Goal: Task Accomplishment & Management: Manage account settings

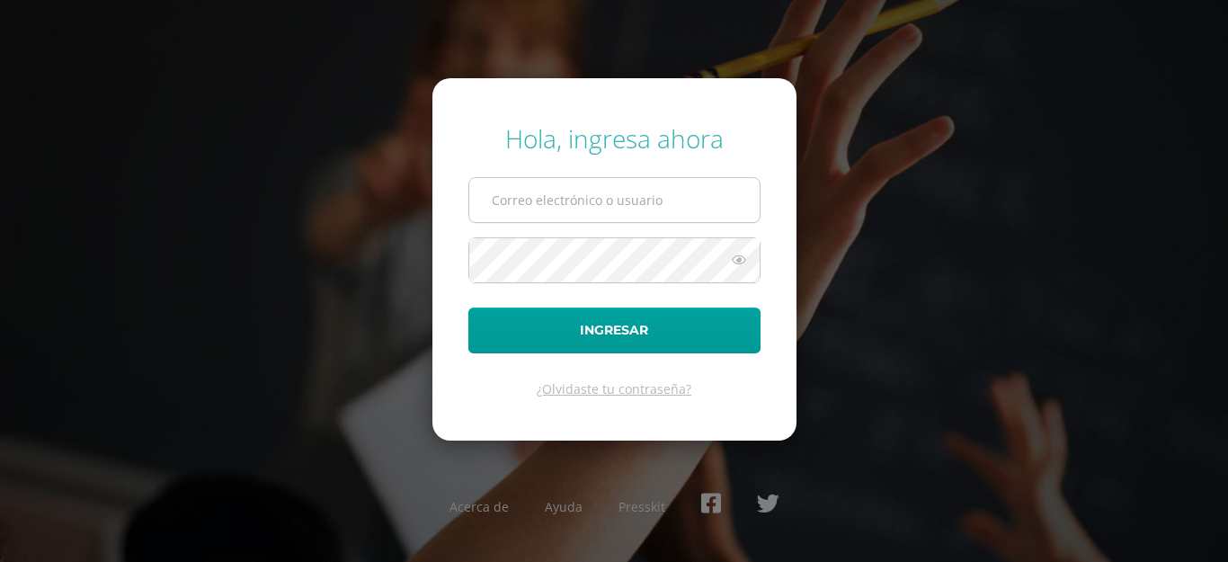
click at [683, 182] on input "text" at bounding box center [614, 200] width 290 height 44
click at [740, 254] on icon at bounding box center [738, 260] width 23 height 22
click at [617, 200] on input "text" at bounding box center [614, 200] width 290 height 44
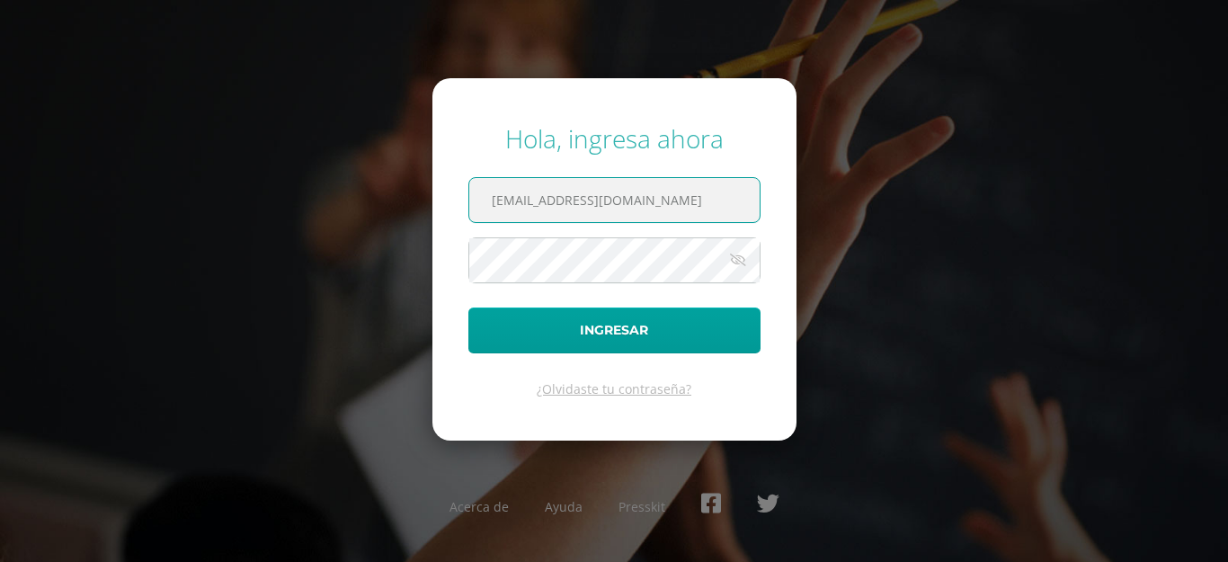
type input "[EMAIL_ADDRESS][DOMAIN_NAME]"
click at [468, 307] on button "Ingresar" at bounding box center [614, 330] width 292 height 46
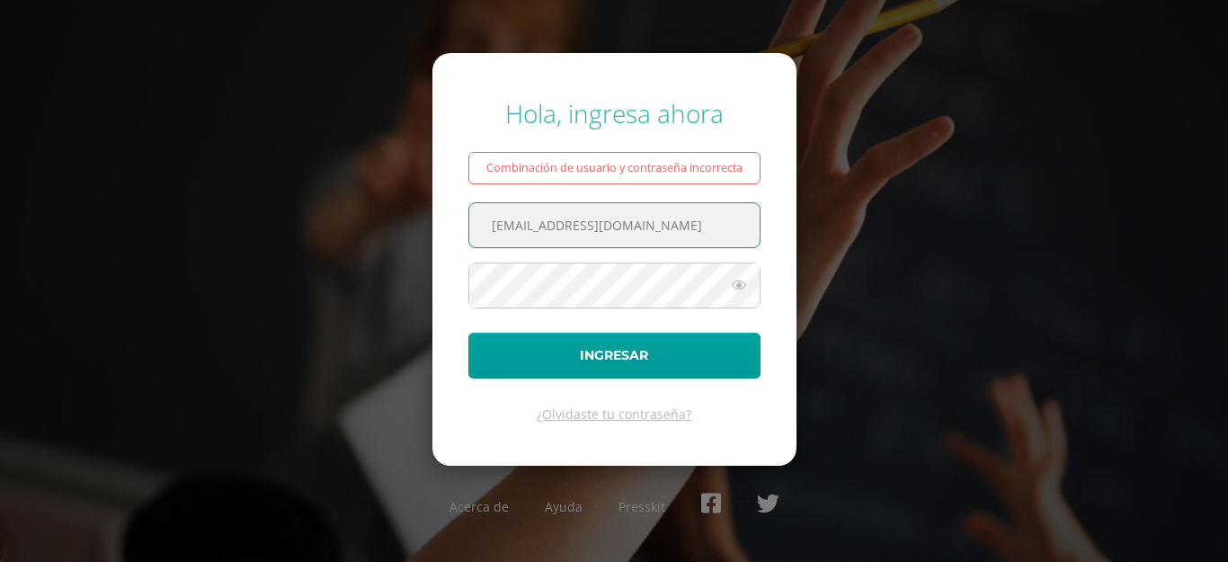
click at [608, 262] on form "Hola, ingresa ahora Combinación de usuario y contraseña incorrecta 2021191@laes…" at bounding box center [614, 259] width 364 height 412
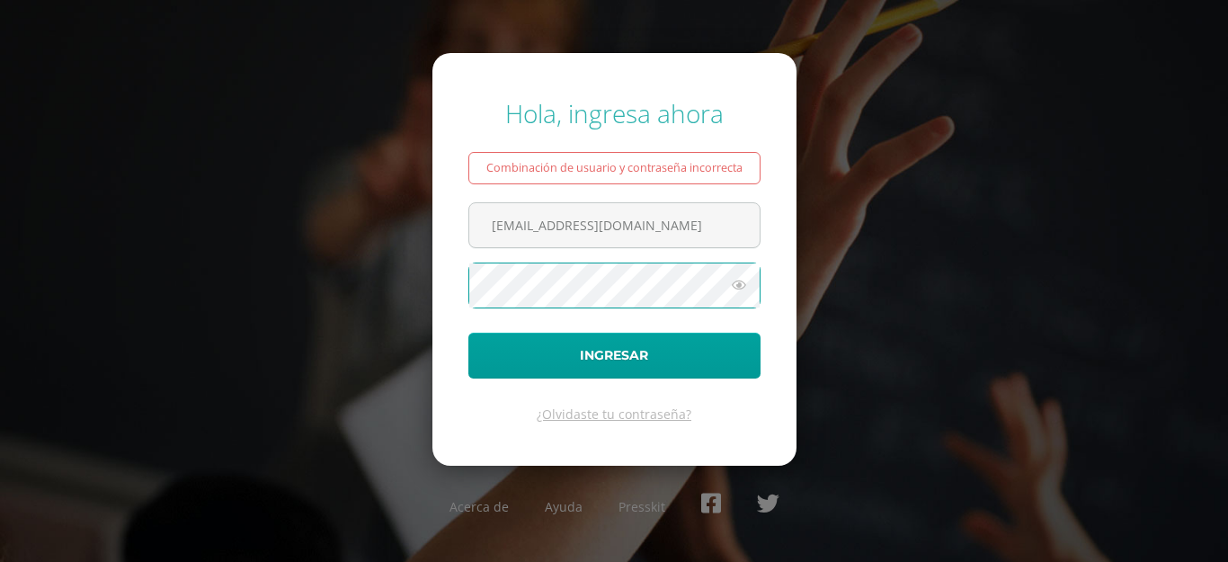
click at [739, 286] on icon at bounding box center [738, 285] width 23 height 22
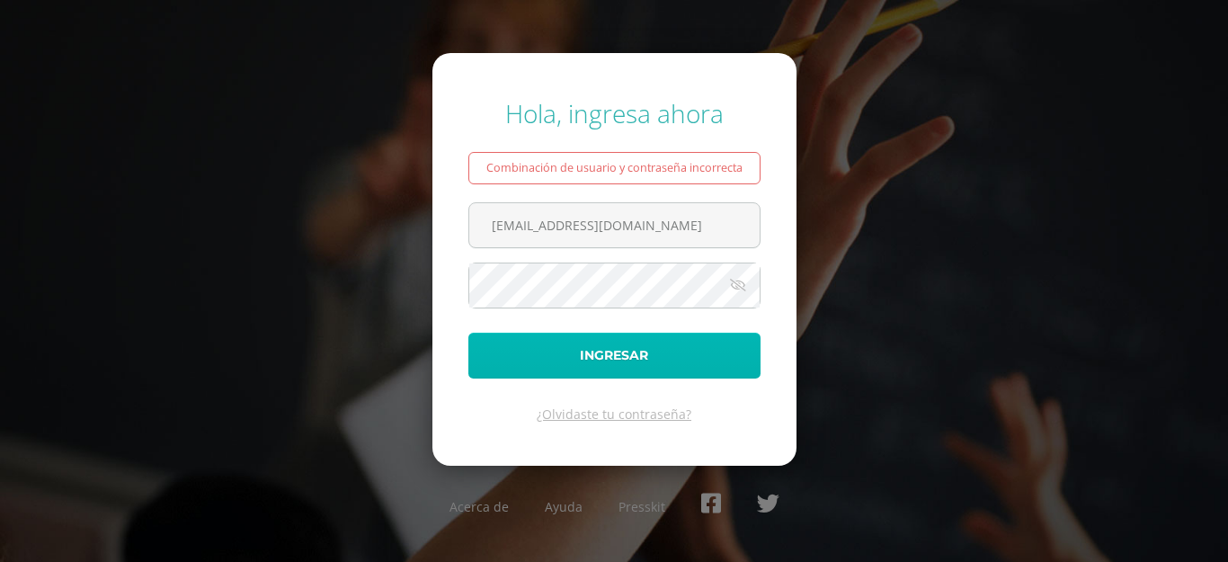
click at [708, 340] on button "Ingresar" at bounding box center [614, 356] width 292 height 46
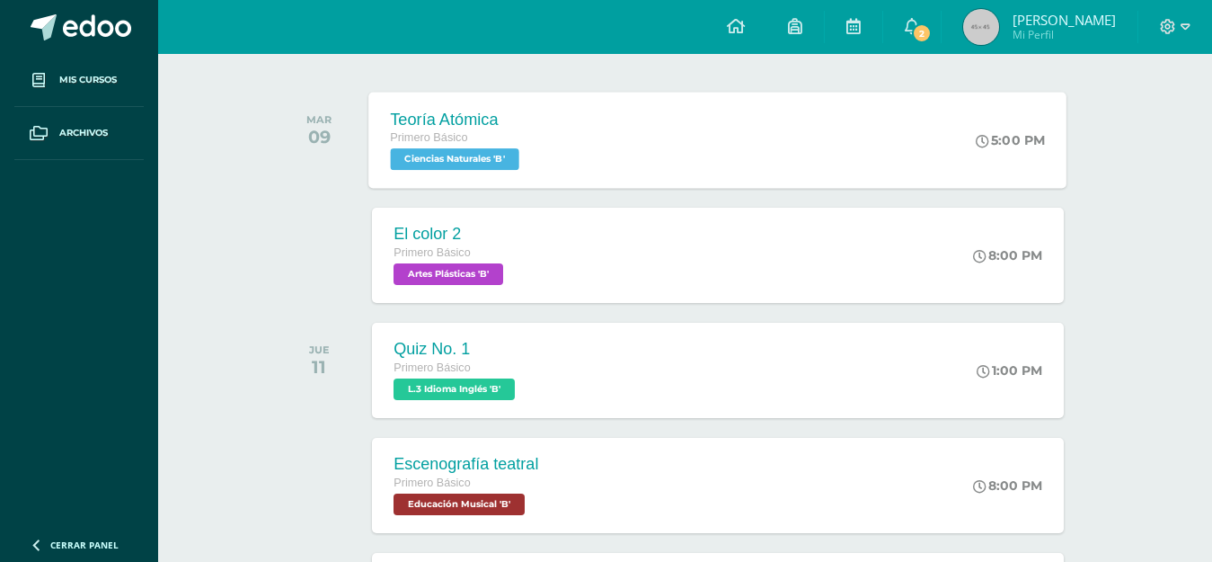
scroll to position [180, 0]
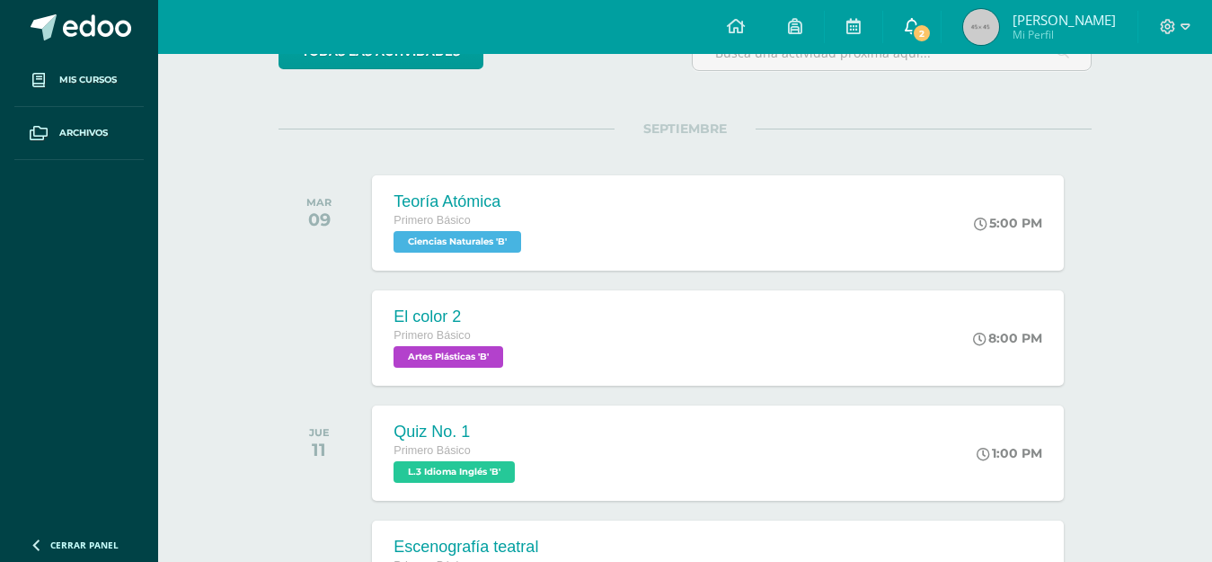
click at [927, 26] on span "2" at bounding box center [922, 33] width 20 height 20
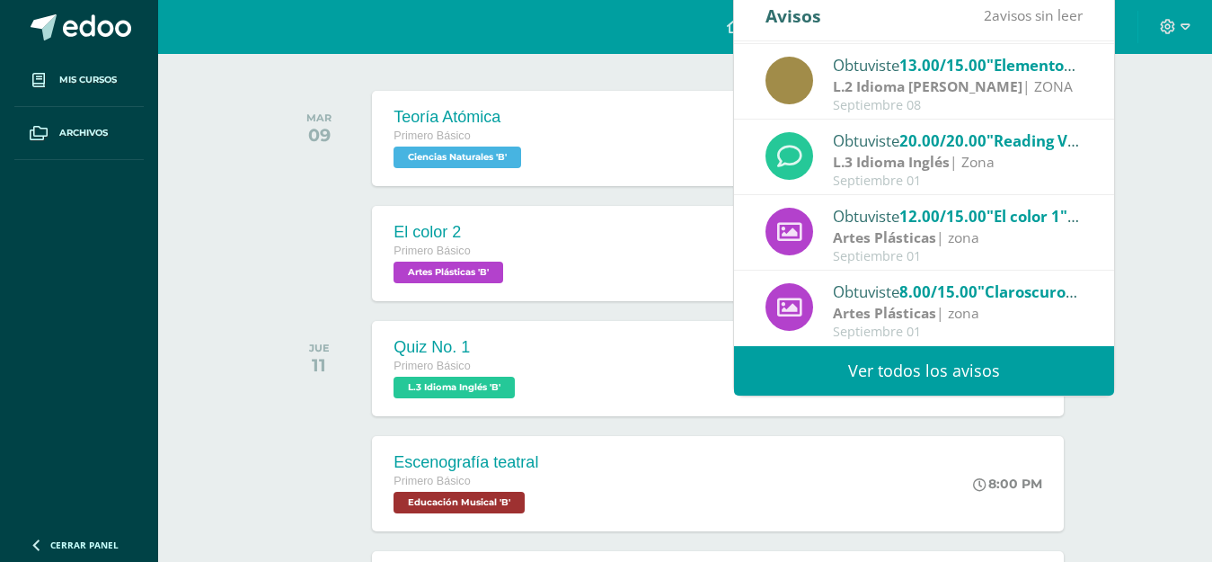
scroll to position [359, 0]
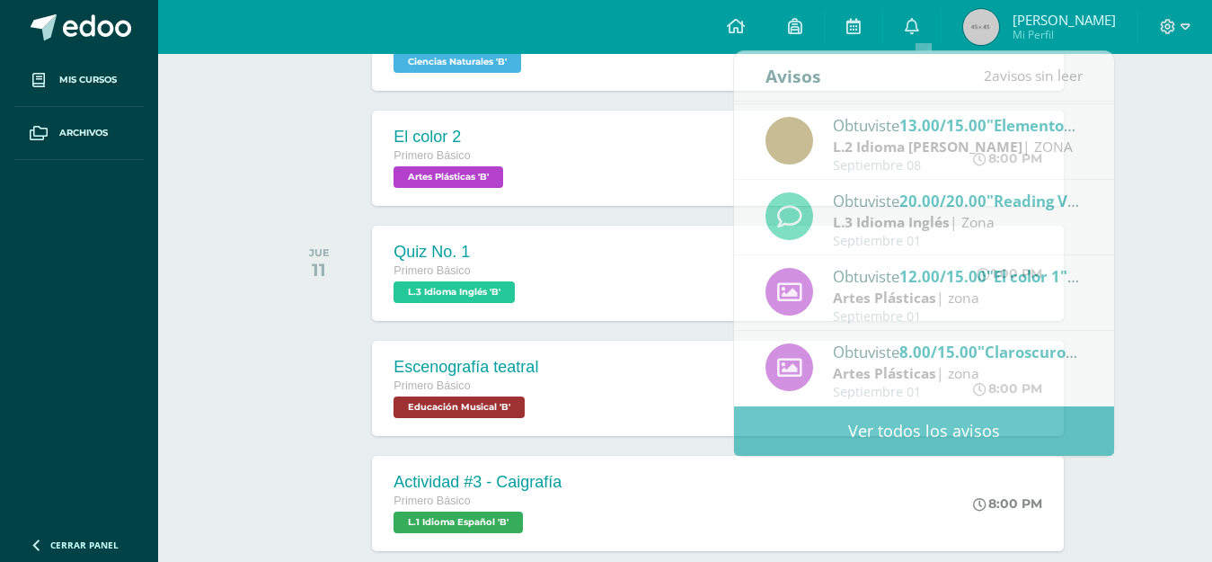
click at [1117, 233] on div "todas las Actividades No tienes actividades Échale un vistazo a los demás perío…" at bounding box center [685, 465] width 885 height 1295
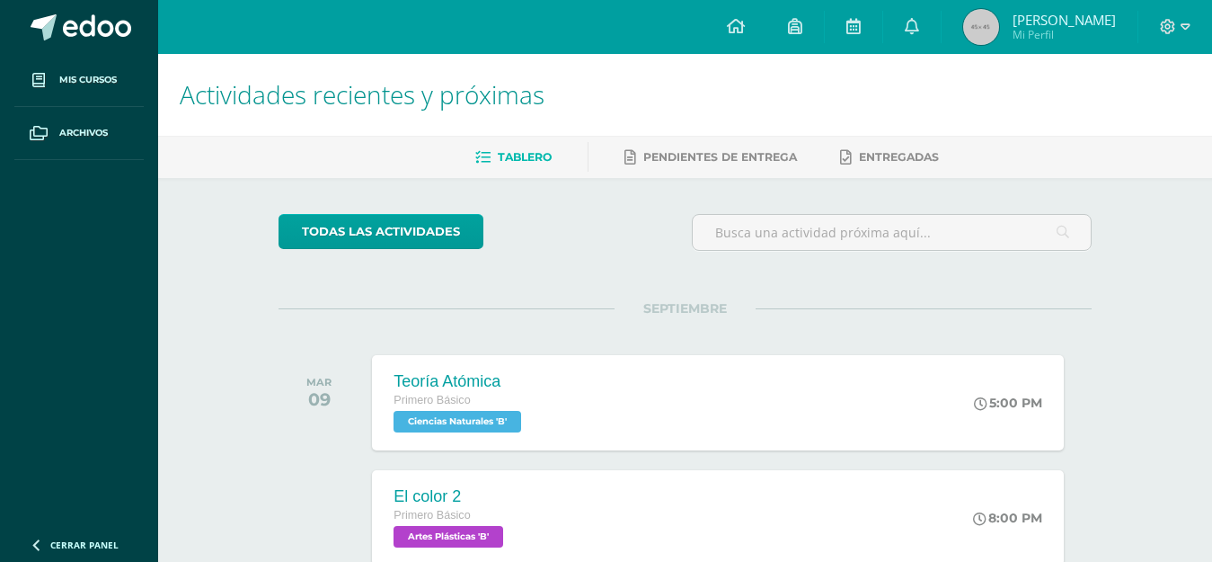
drag, startPoint x: 1204, startPoint y: 2, endPoint x: 703, endPoint y: 127, distance: 516.8
click at [703, 127] on h1 "Actividades recientes y próximas" at bounding box center [685, 95] width 1011 height 82
click at [1167, 31] on icon at bounding box center [1168, 27] width 16 height 16
click at [1130, 130] on span "Cerrar sesión" at bounding box center [1129, 122] width 81 height 17
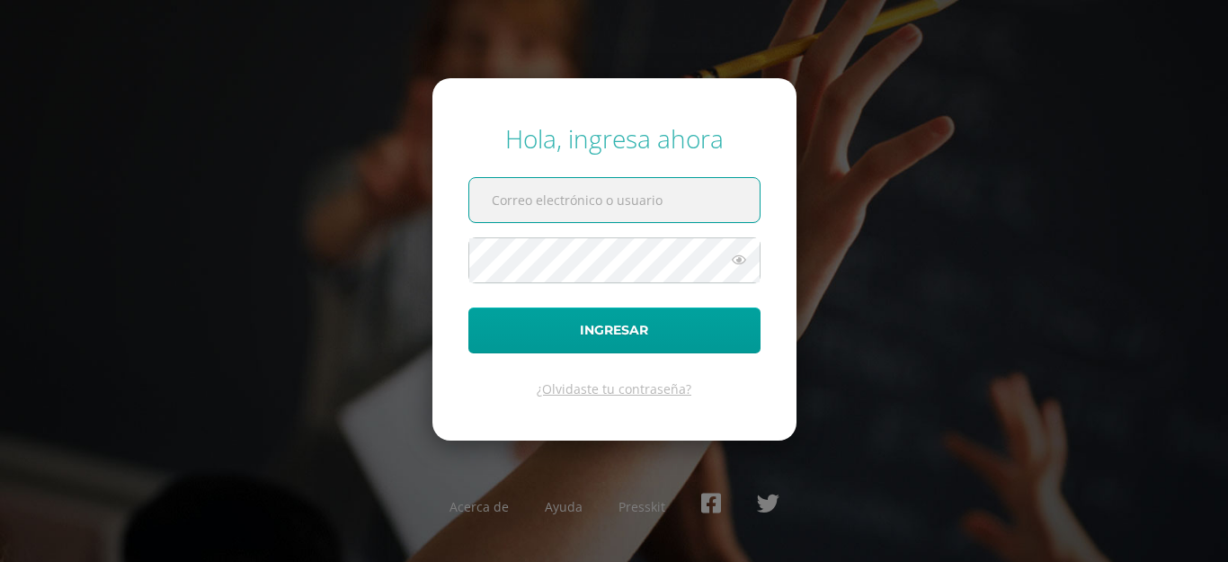
click at [572, 193] on input "text" at bounding box center [614, 200] width 290 height 44
click at [729, 259] on icon at bounding box center [738, 260] width 23 height 22
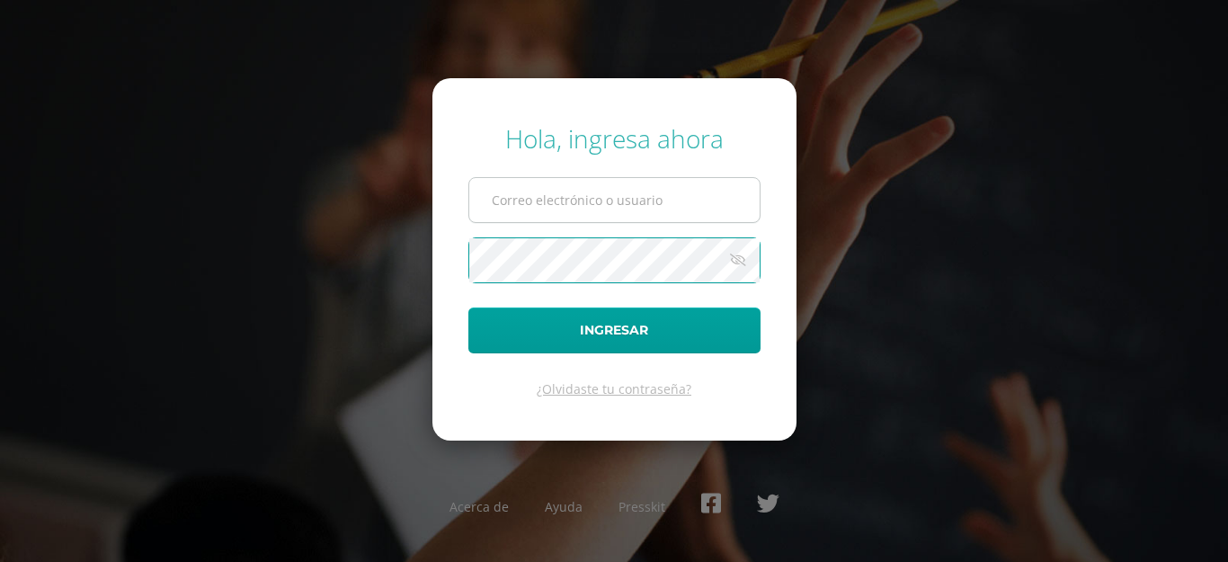
click at [629, 200] on input "text" at bounding box center [614, 200] width 290 height 44
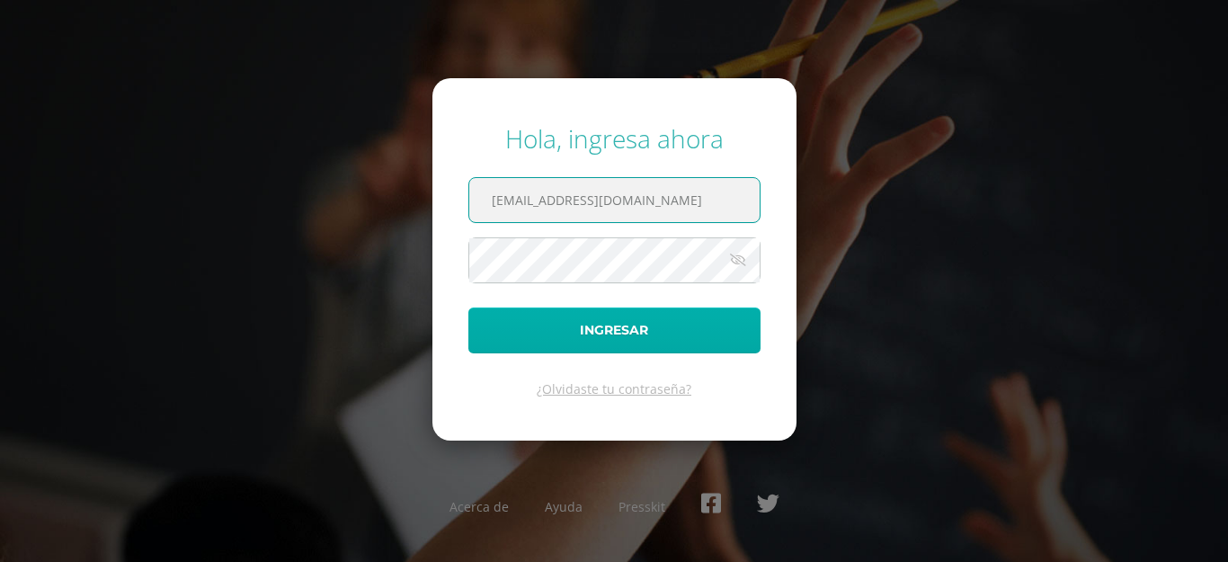
type input "2021143@laestrella.edu.gt"
click at [612, 331] on button "Ingresar" at bounding box center [614, 330] width 292 height 46
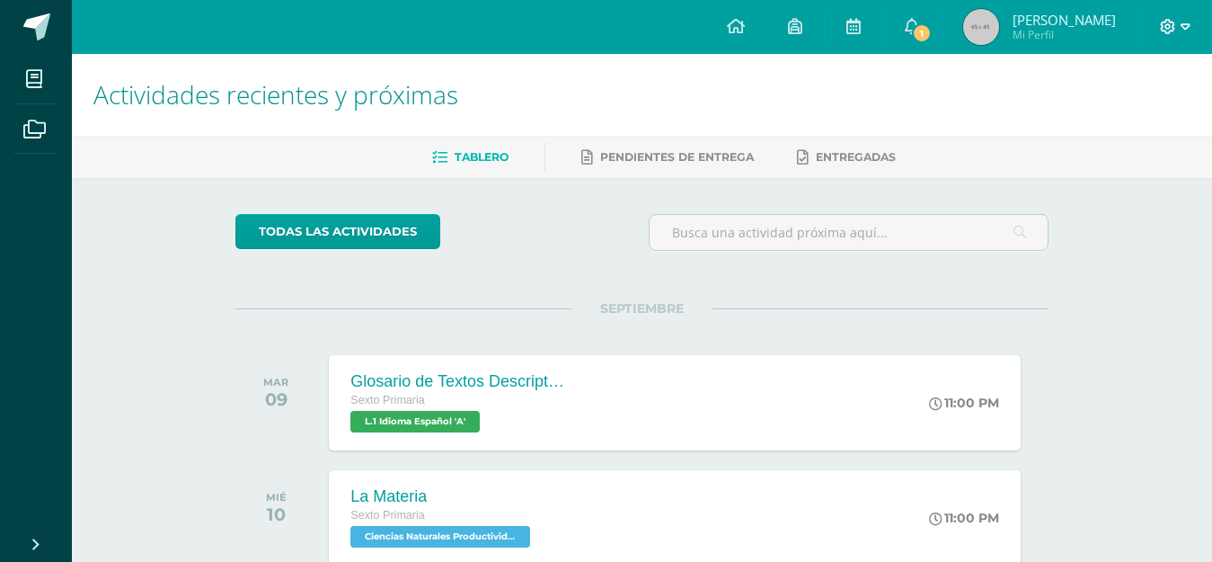
click at [1170, 27] on icon at bounding box center [1168, 26] width 15 height 15
click at [1109, 131] on link "Cerrar sesión" at bounding box center [1120, 123] width 142 height 26
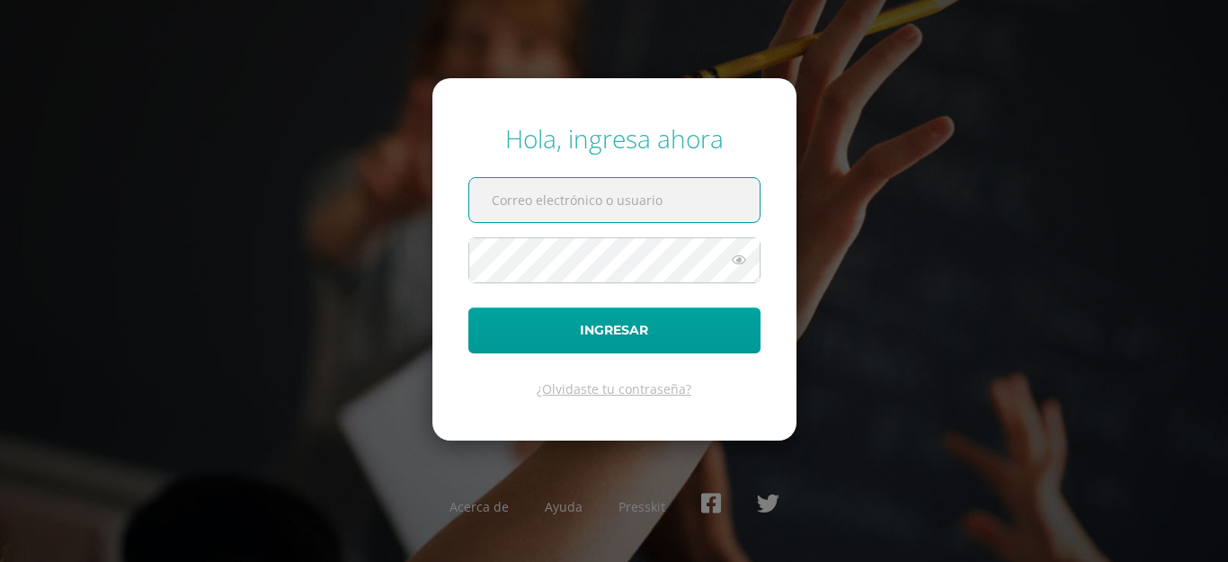
click at [725, 183] on input "text" at bounding box center [614, 200] width 290 height 44
click at [634, 223] on span at bounding box center [614, 200] width 292 height 46
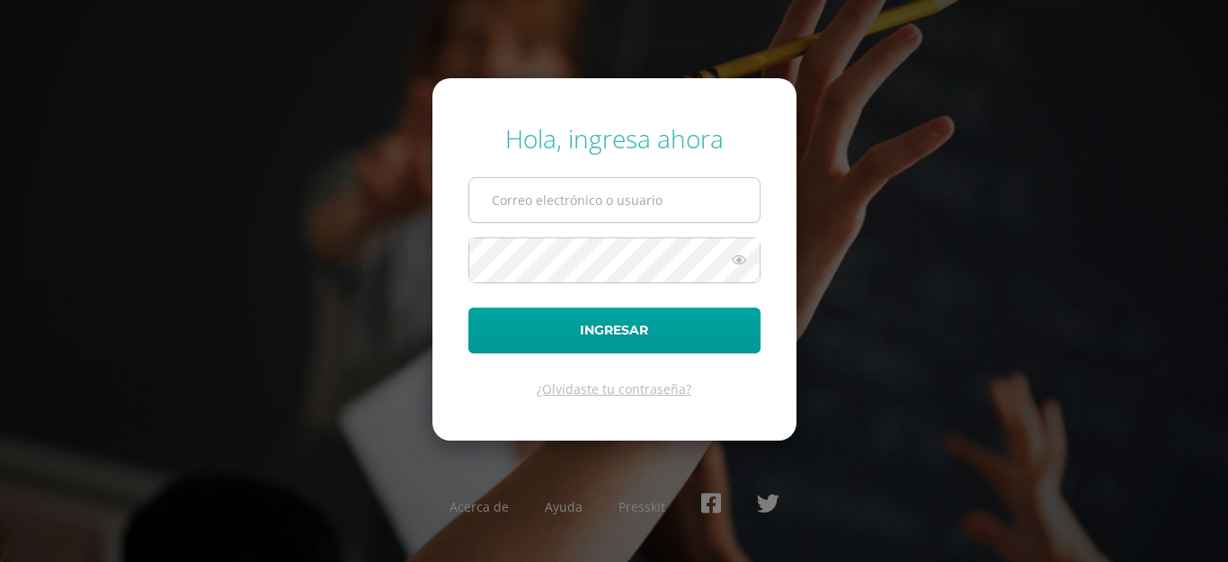
click at [629, 207] on input "text" at bounding box center [614, 200] width 290 height 44
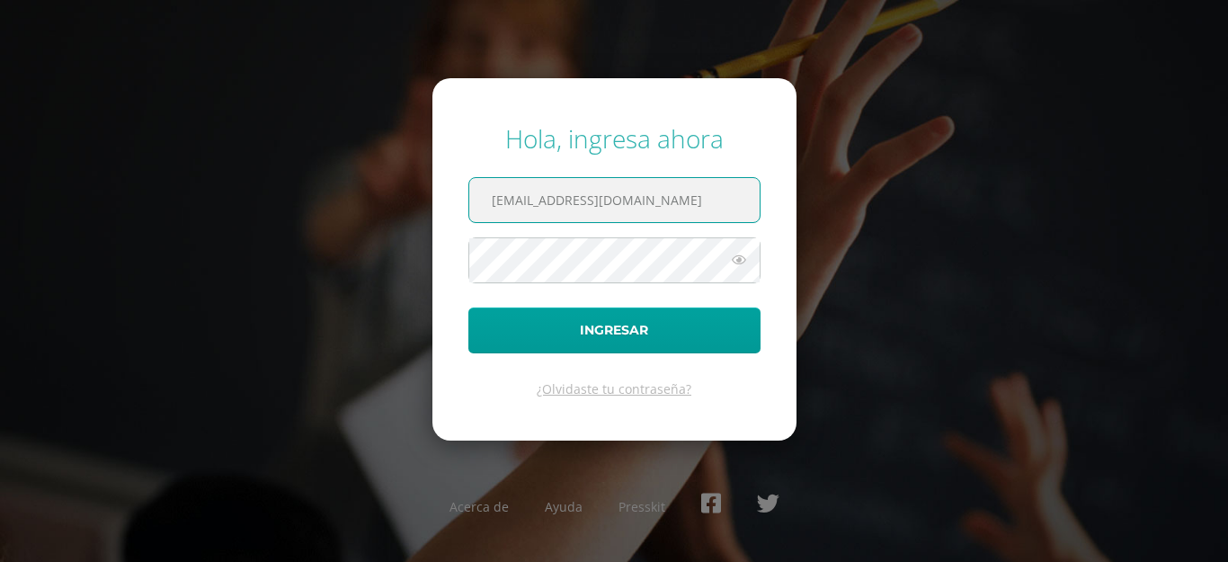
type input "[EMAIL_ADDRESS][DOMAIN_NAME]"
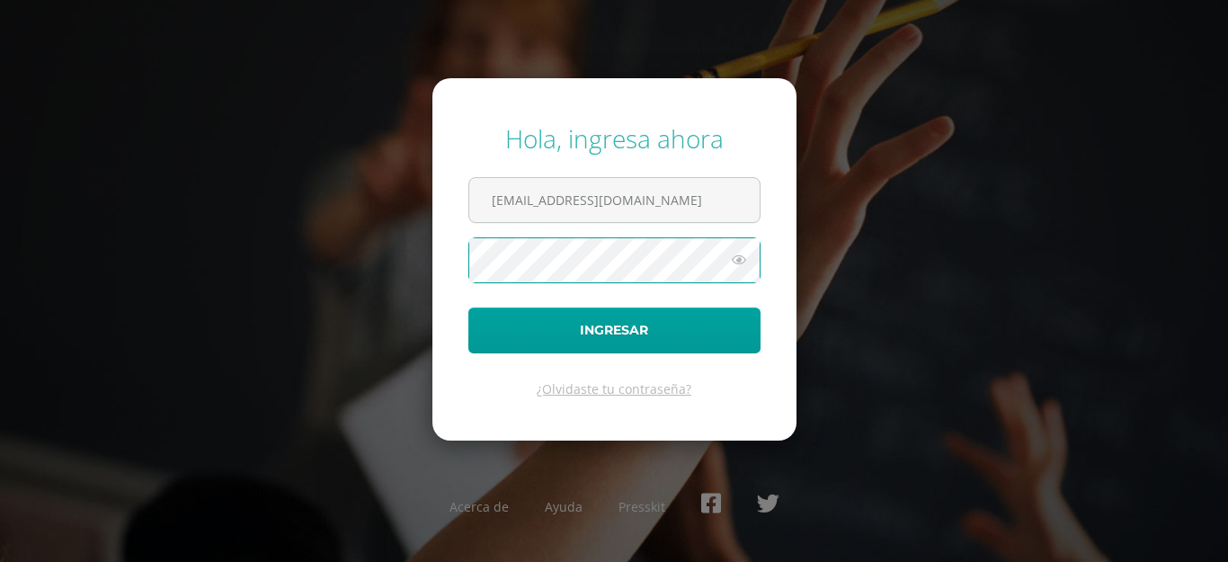
click at [727, 258] on icon at bounding box center [738, 260] width 23 height 22
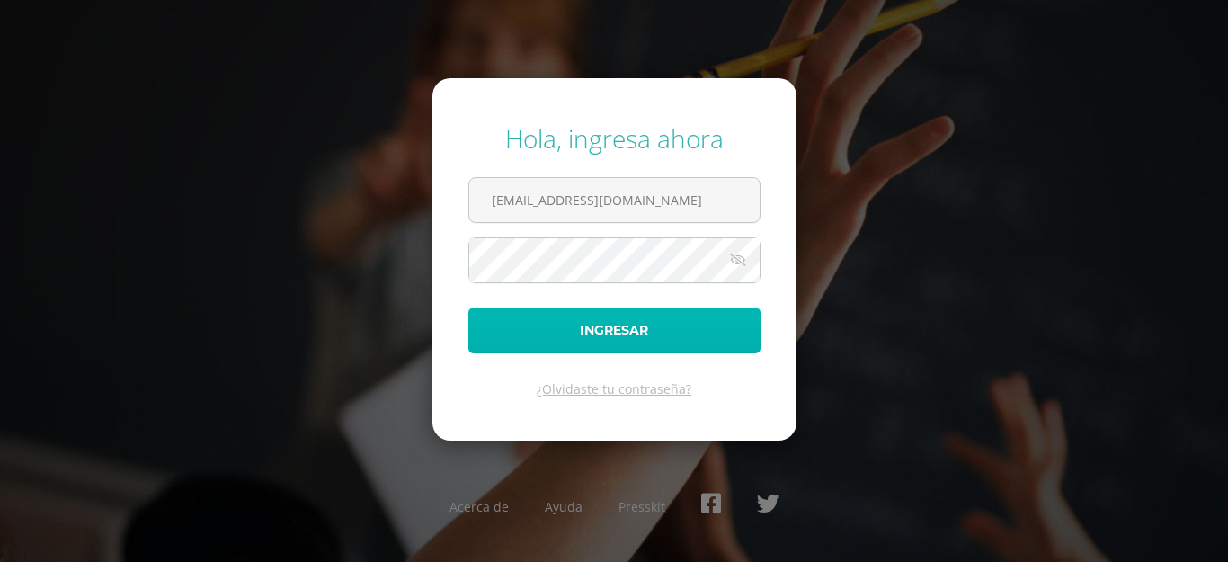
click at [555, 325] on button "Ingresar" at bounding box center [614, 330] width 292 height 46
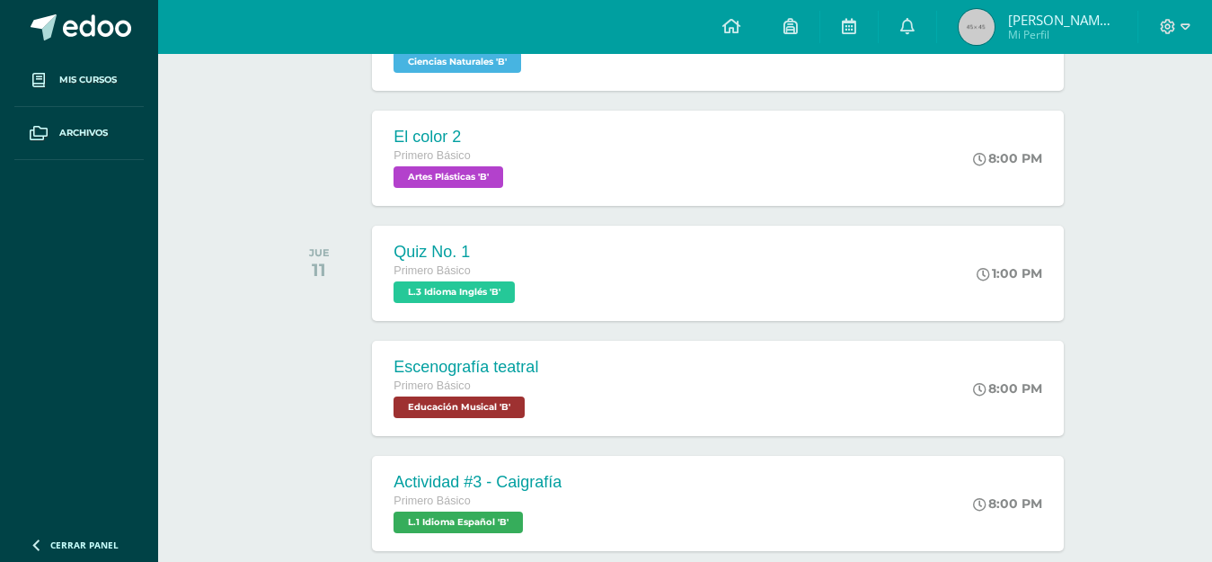
scroll to position [449, 0]
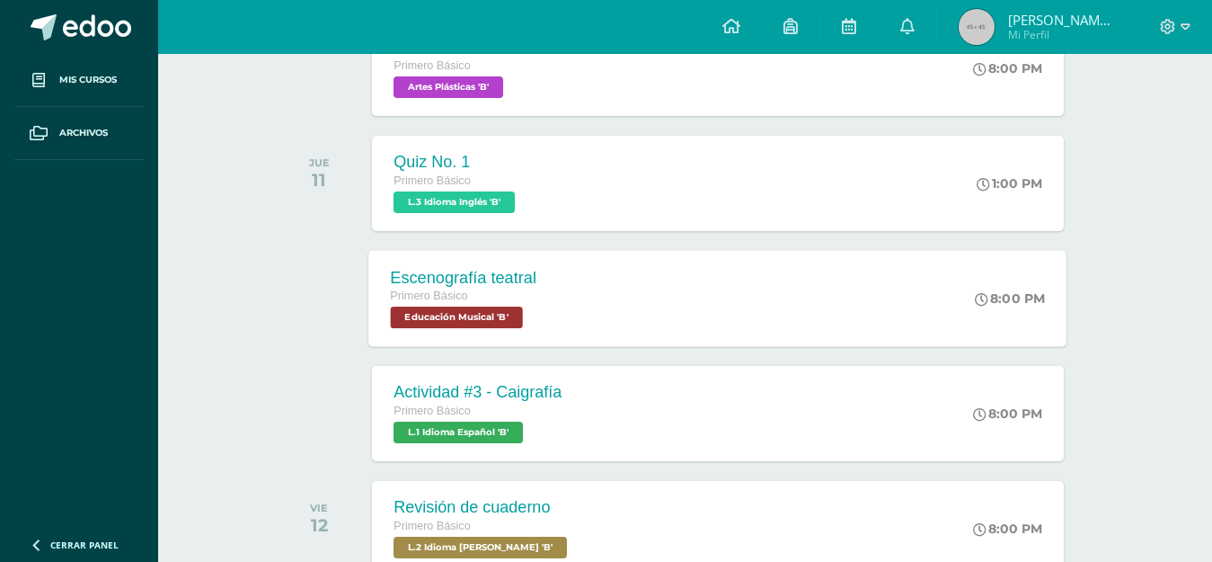
click at [589, 328] on div "Escenografía teatral Primero Básico Educación Musical 'B' 8:00 PM Escenografía …" at bounding box center [718, 298] width 698 height 96
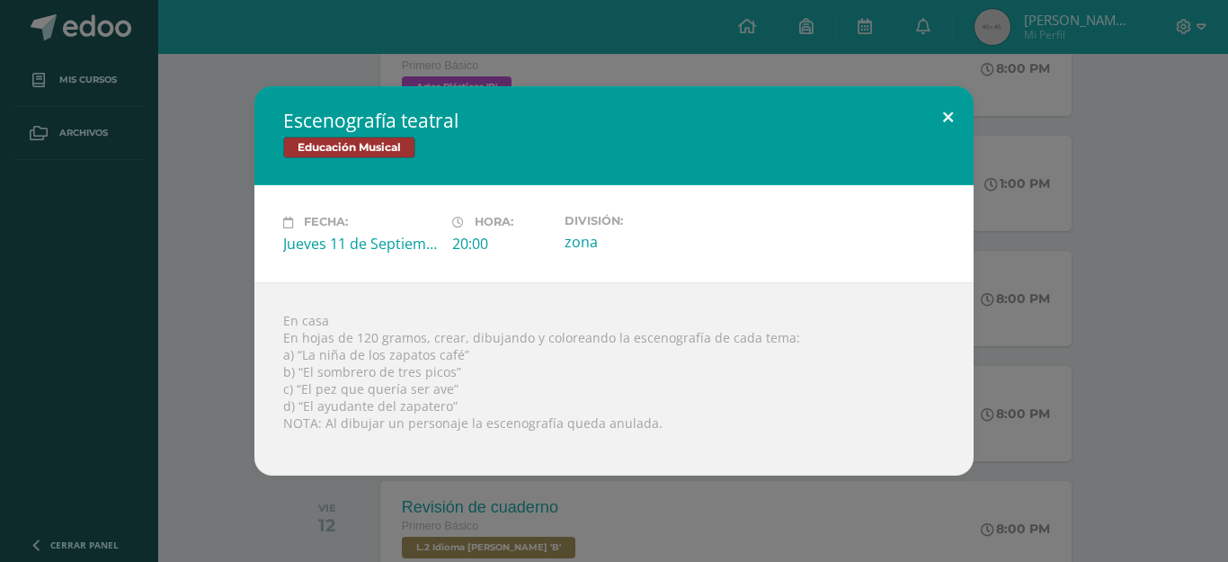
click at [939, 110] on button at bounding box center [947, 116] width 51 height 61
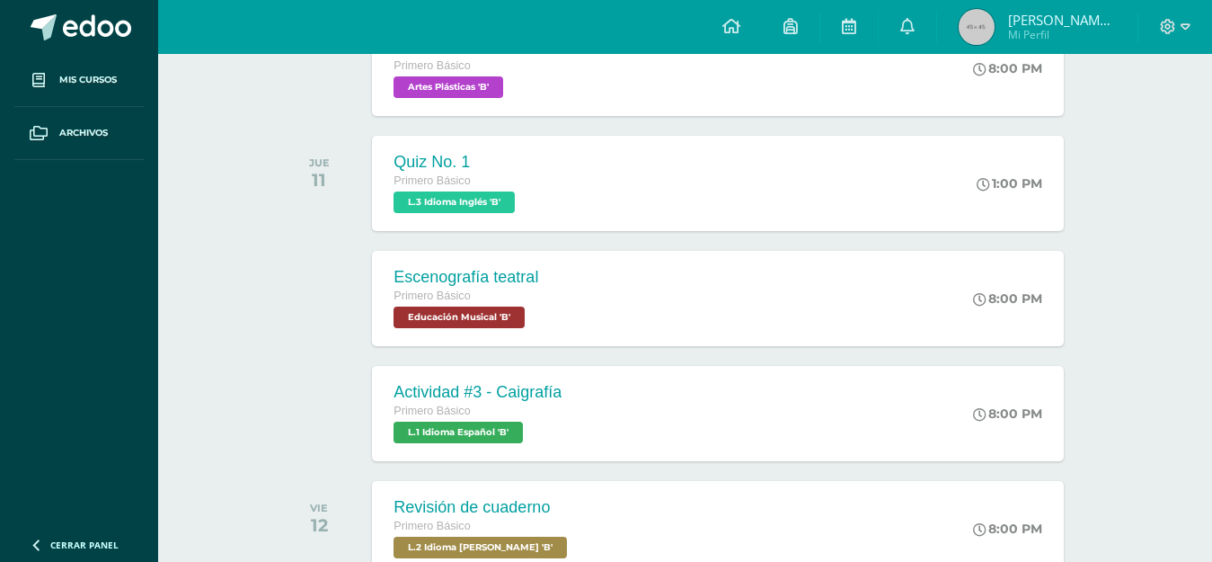
scroll to position [539, 0]
